Goal: Transaction & Acquisition: Purchase product/service

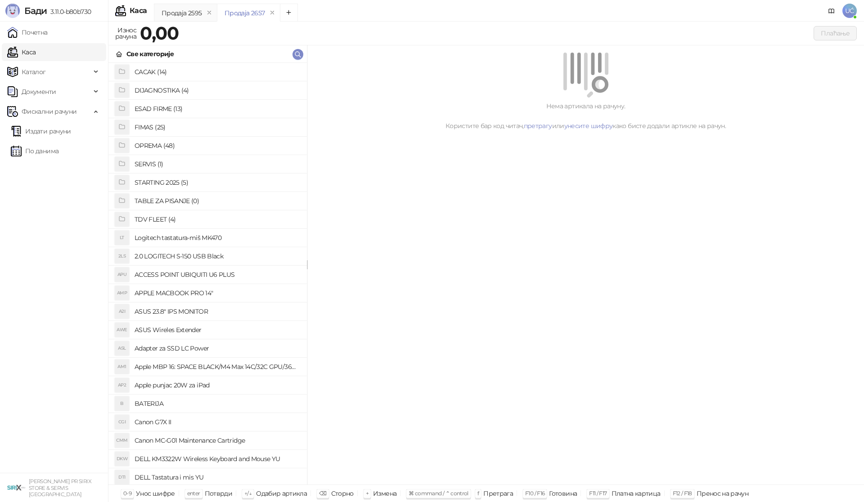
click at [159, 149] on h4 "OPREMA (48)" at bounding box center [217, 146] width 165 height 14
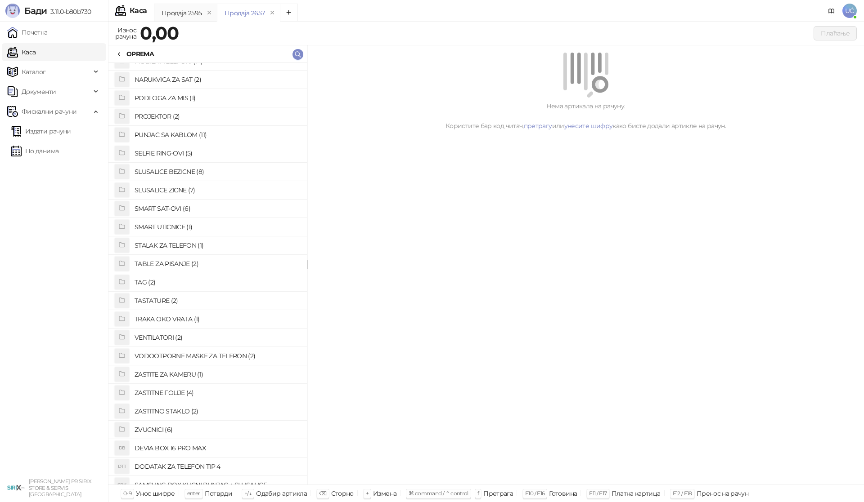
scroll to position [463, 0]
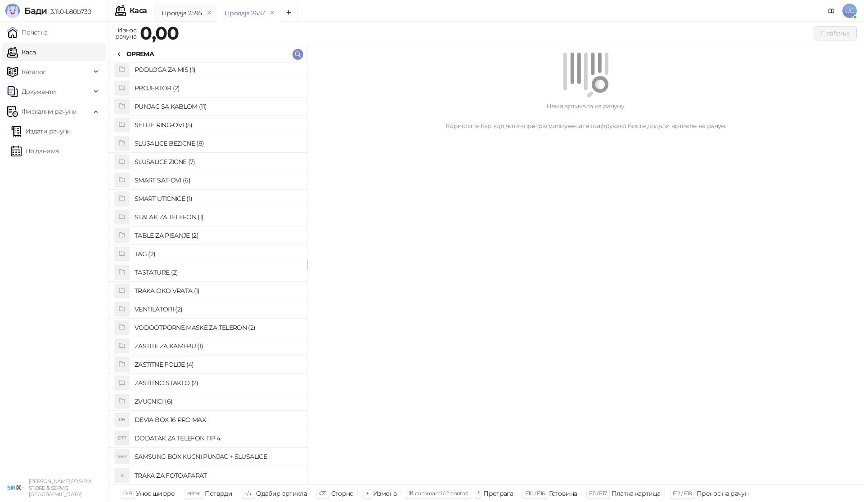
click at [173, 381] on h4 "ZASTITNO STAKLO (2)" at bounding box center [217, 383] width 165 height 14
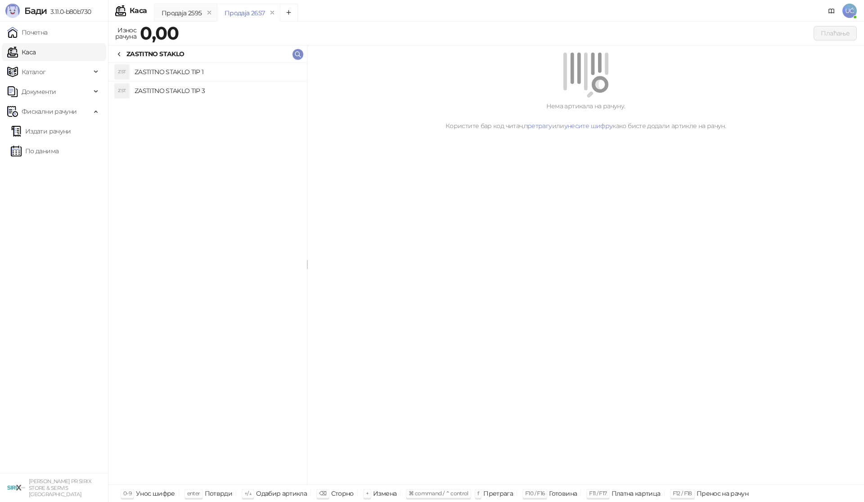
click at [199, 68] on h4 "ZASTITNO STAKLO TIP 1" at bounding box center [217, 72] width 165 height 14
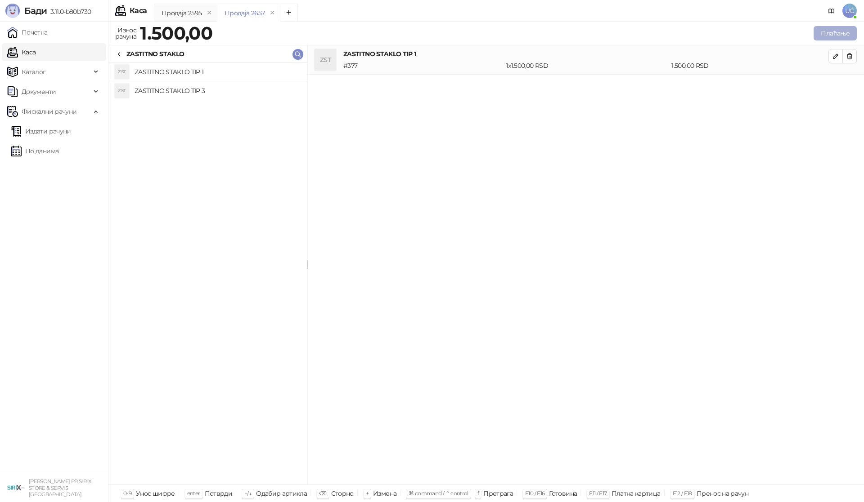
click at [840, 39] on button "Плаћање" at bounding box center [834, 33] width 43 height 14
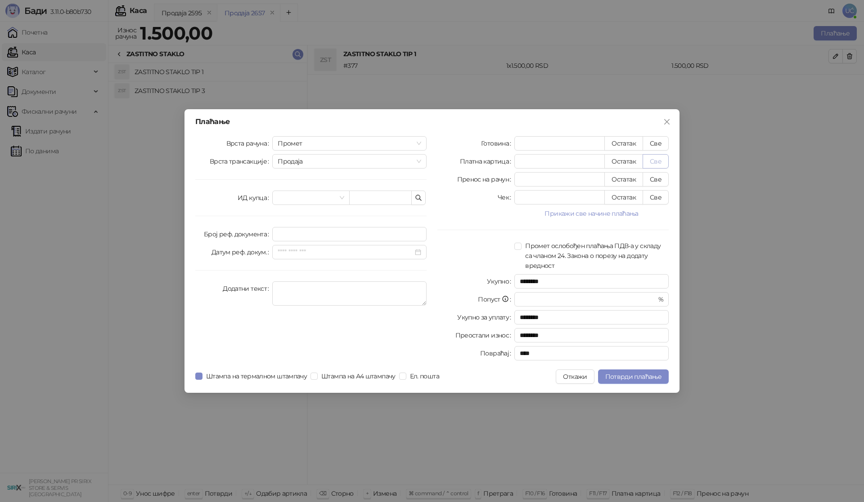
click at [656, 157] on button "Све" at bounding box center [655, 161] width 26 height 14
type input "****"
click at [619, 375] on span "Потврди плаћање" at bounding box center [633, 377] width 56 height 8
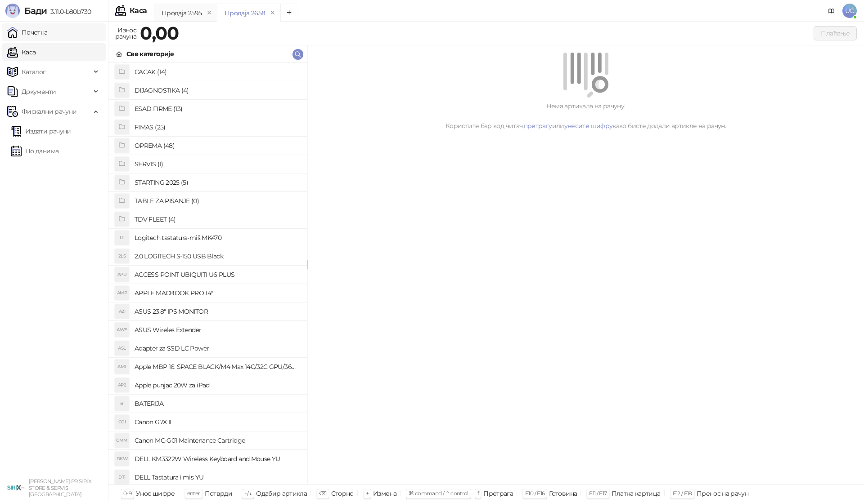
click at [35, 29] on link "Почетна" at bounding box center [27, 32] width 40 height 18
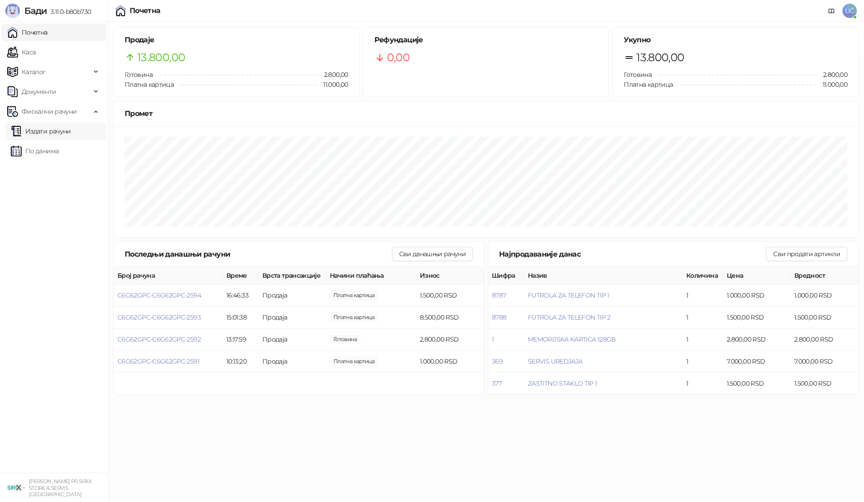
drag, startPoint x: 53, startPoint y: 58, endPoint x: 85, endPoint y: 138, distance: 85.6
click at [36, 58] on link "Каса" at bounding box center [21, 52] width 28 height 18
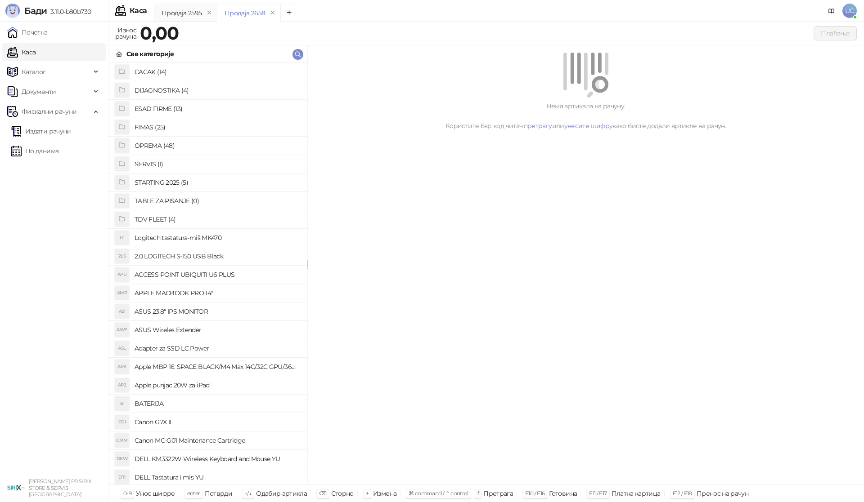
click at [159, 146] on h4 "OPREMA (48)" at bounding box center [217, 146] width 165 height 14
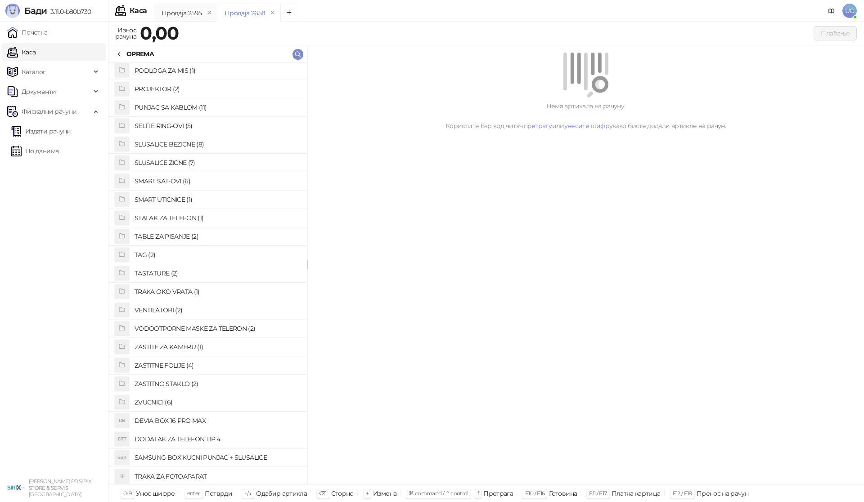
scroll to position [463, 0]
click at [181, 363] on h4 "ZASTITNE FOLIJE (4)" at bounding box center [217, 365] width 165 height 14
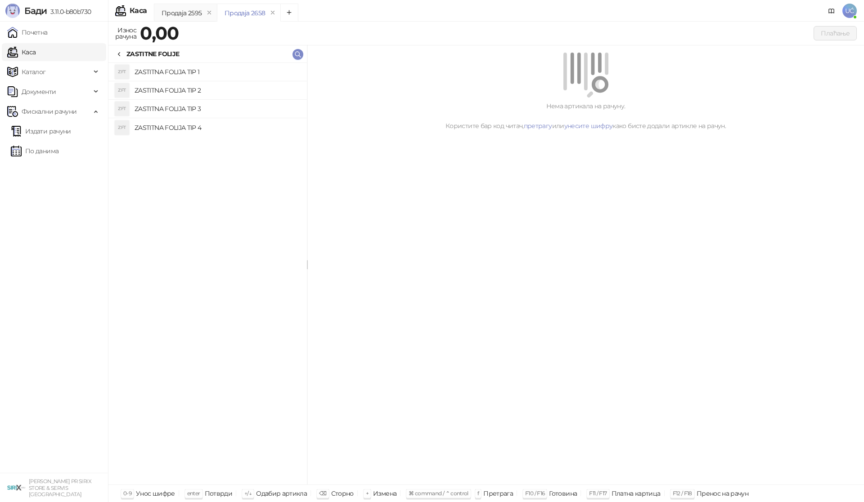
click at [202, 70] on h4 "ZASTITNA FOLIJA TIP 1" at bounding box center [217, 72] width 165 height 14
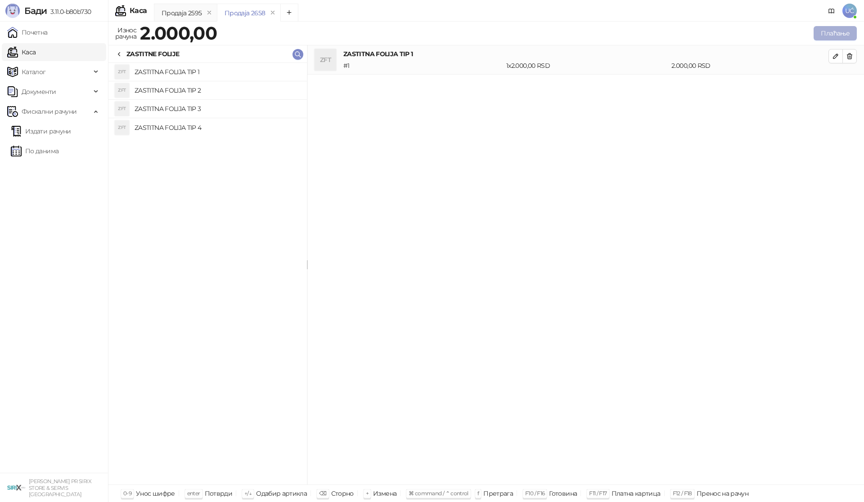
click at [840, 34] on button "Плаћање" at bounding box center [834, 33] width 43 height 14
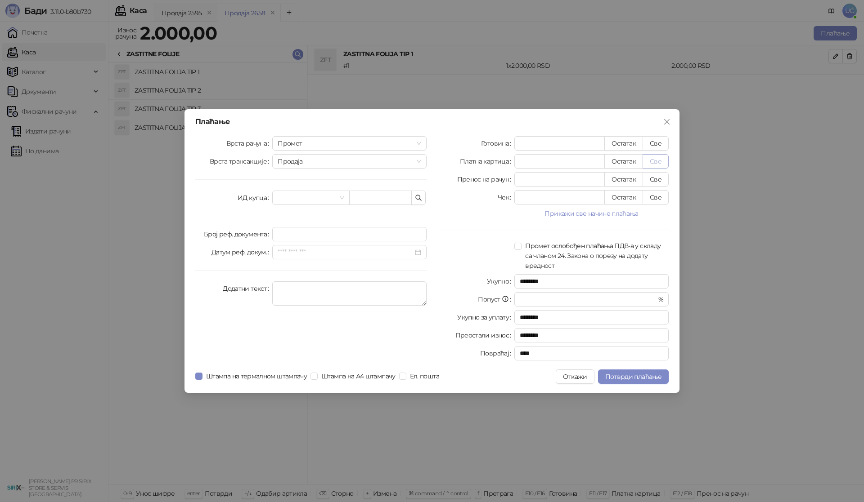
click at [658, 157] on button "Све" at bounding box center [655, 161] width 26 height 14
type input "****"
click at [651, 139] on button "Све" at bounding box center [655, 143] width 26 height 14
type input "****"
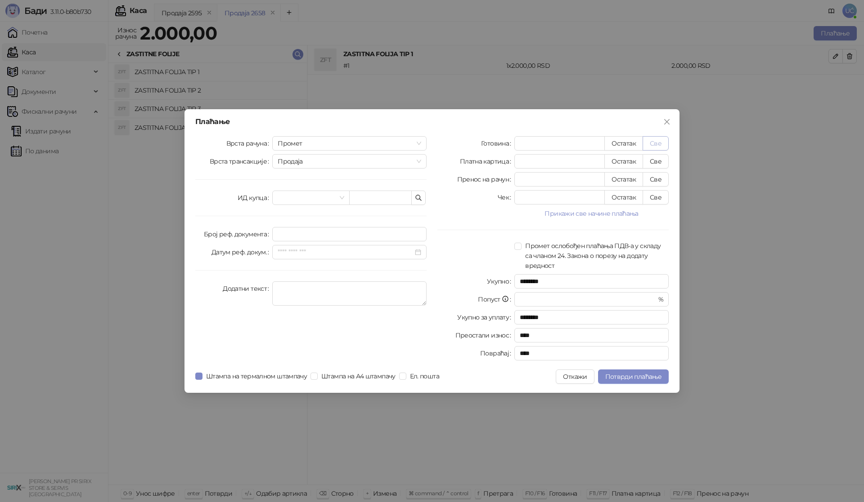
type input "*"
click at [613, 375] on span "Потврди плаћање" at bounding box center [633, 377] width 56 height 8
